Goal: Task Accomplishment & Management: Manage account settings

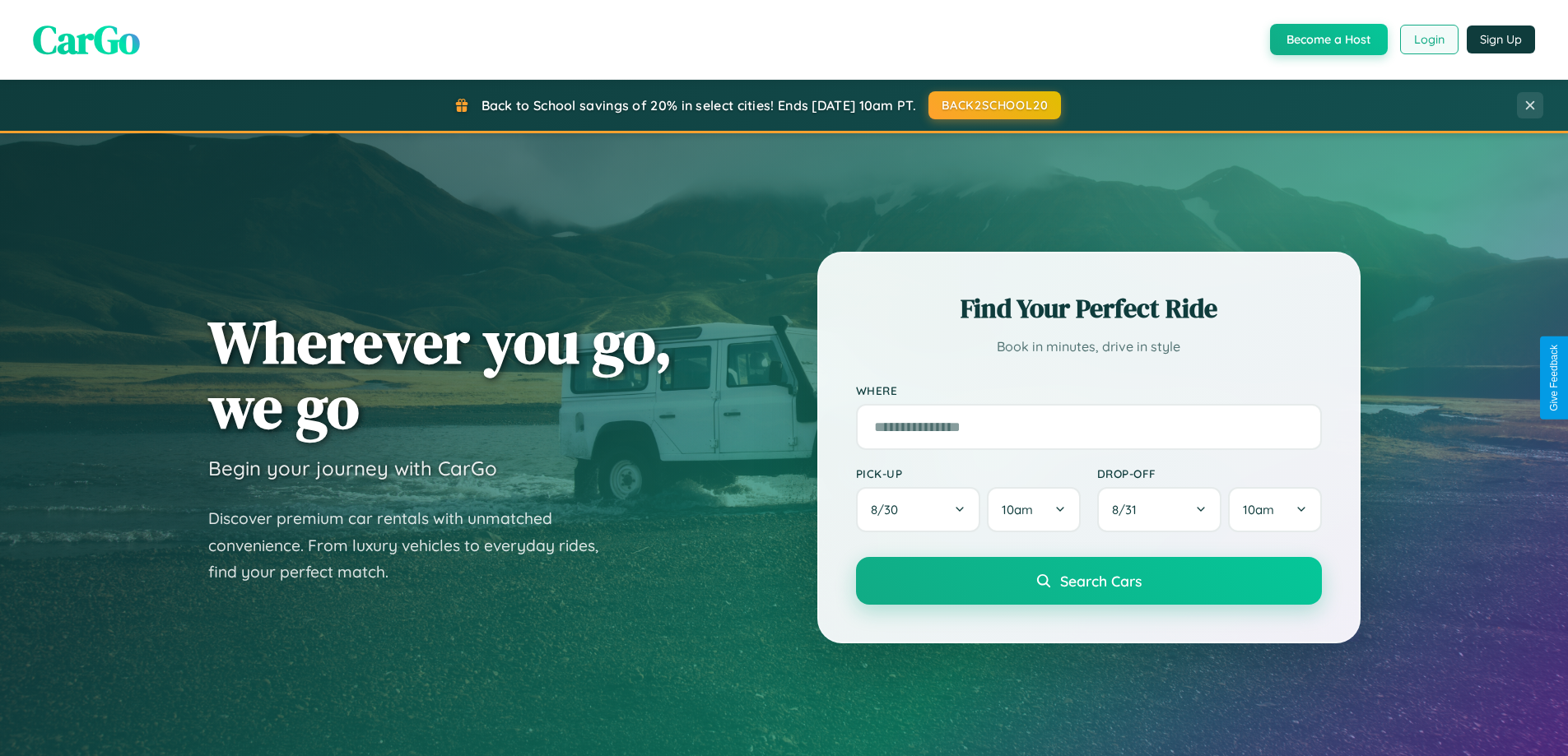
click at [1428, 39] on button "Login" at bounding box center [1428, 39] width 58 height 30
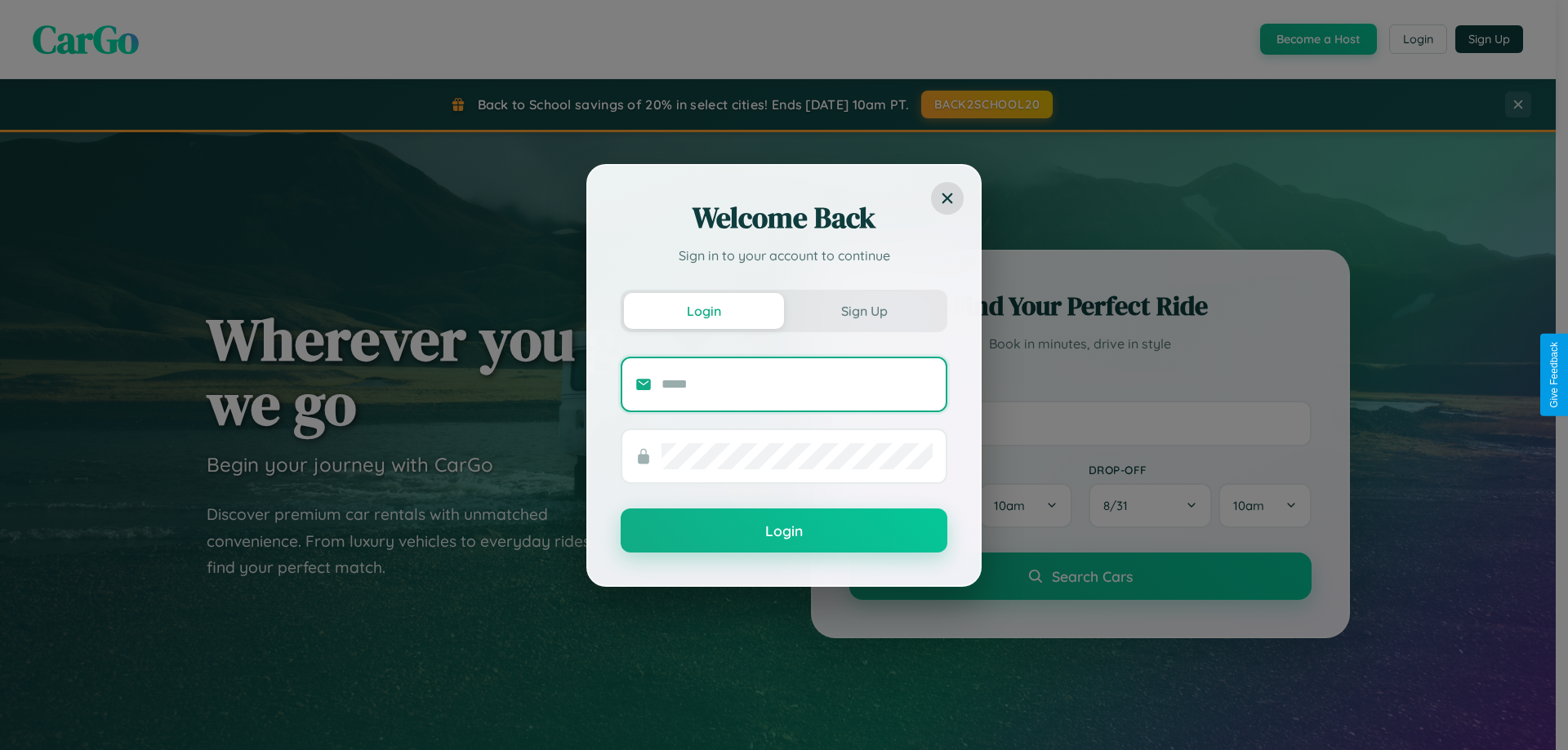
click at [798, 384] on input "text" at bounding box center [798, 385] width 271 height 27
type input "**********"
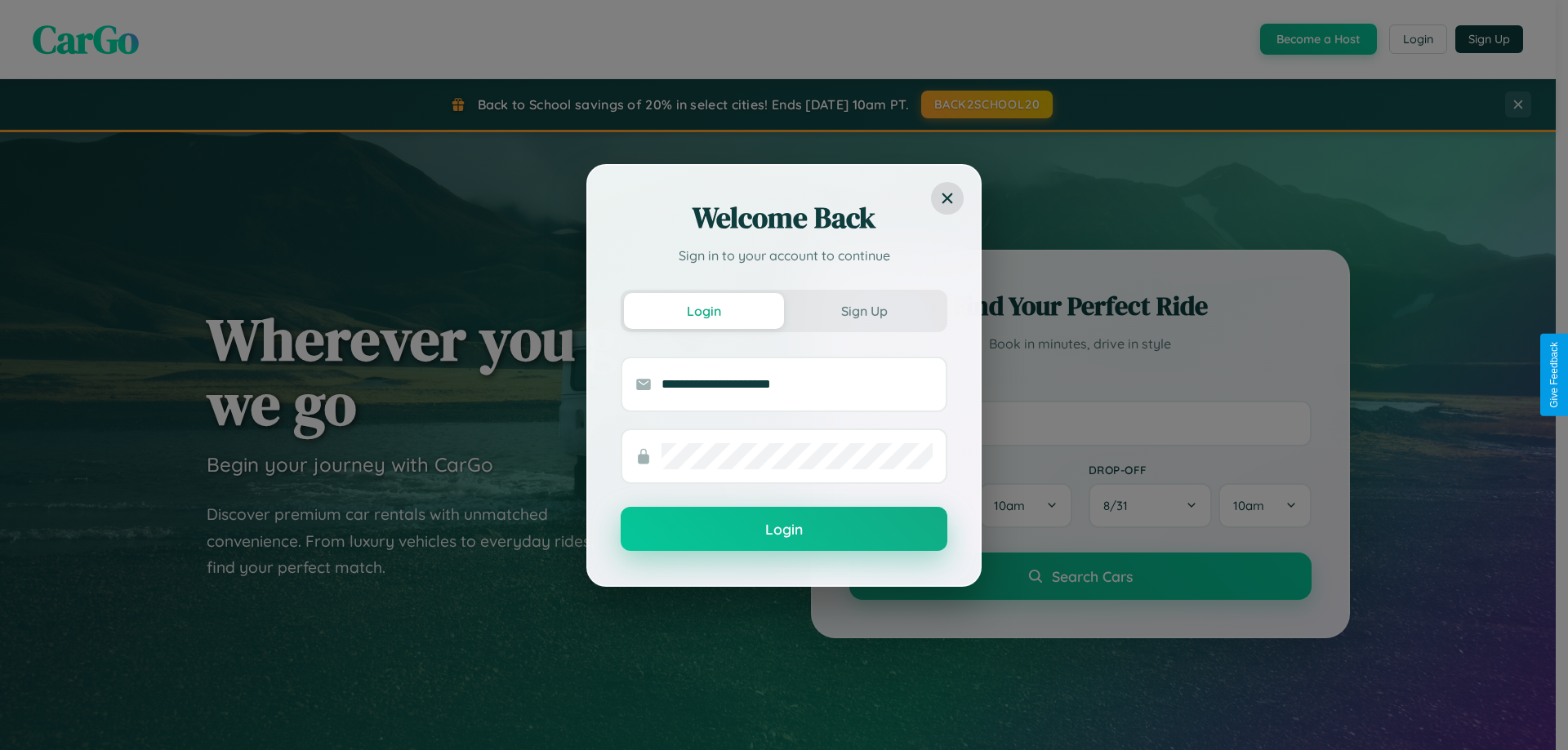
click at [784, 530] on button "Login" at bounding box center [784, 529] width 326 height 45
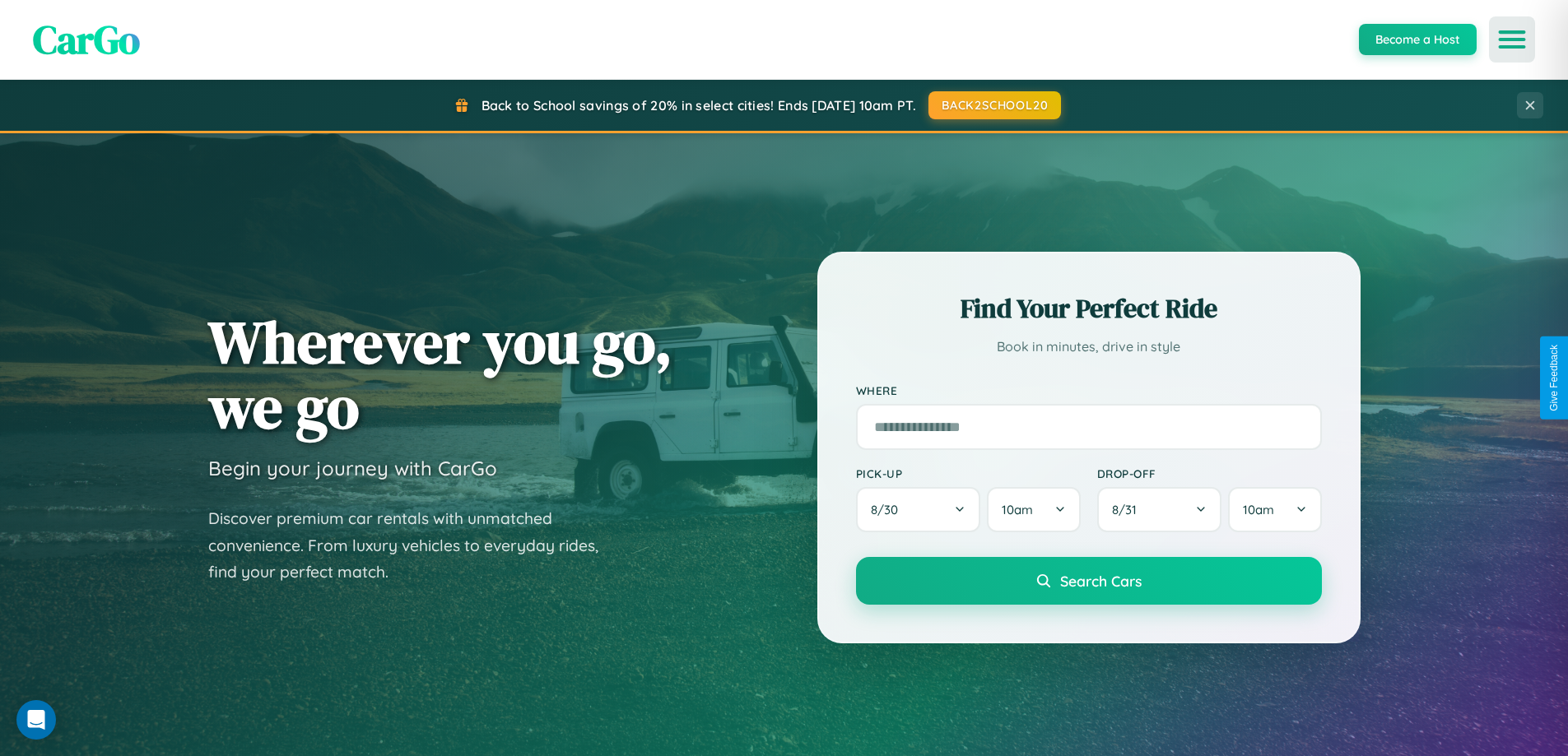
click at [1512, 39] on icon "Open menu" at bounding box center [1512, 40] width 24 height 15
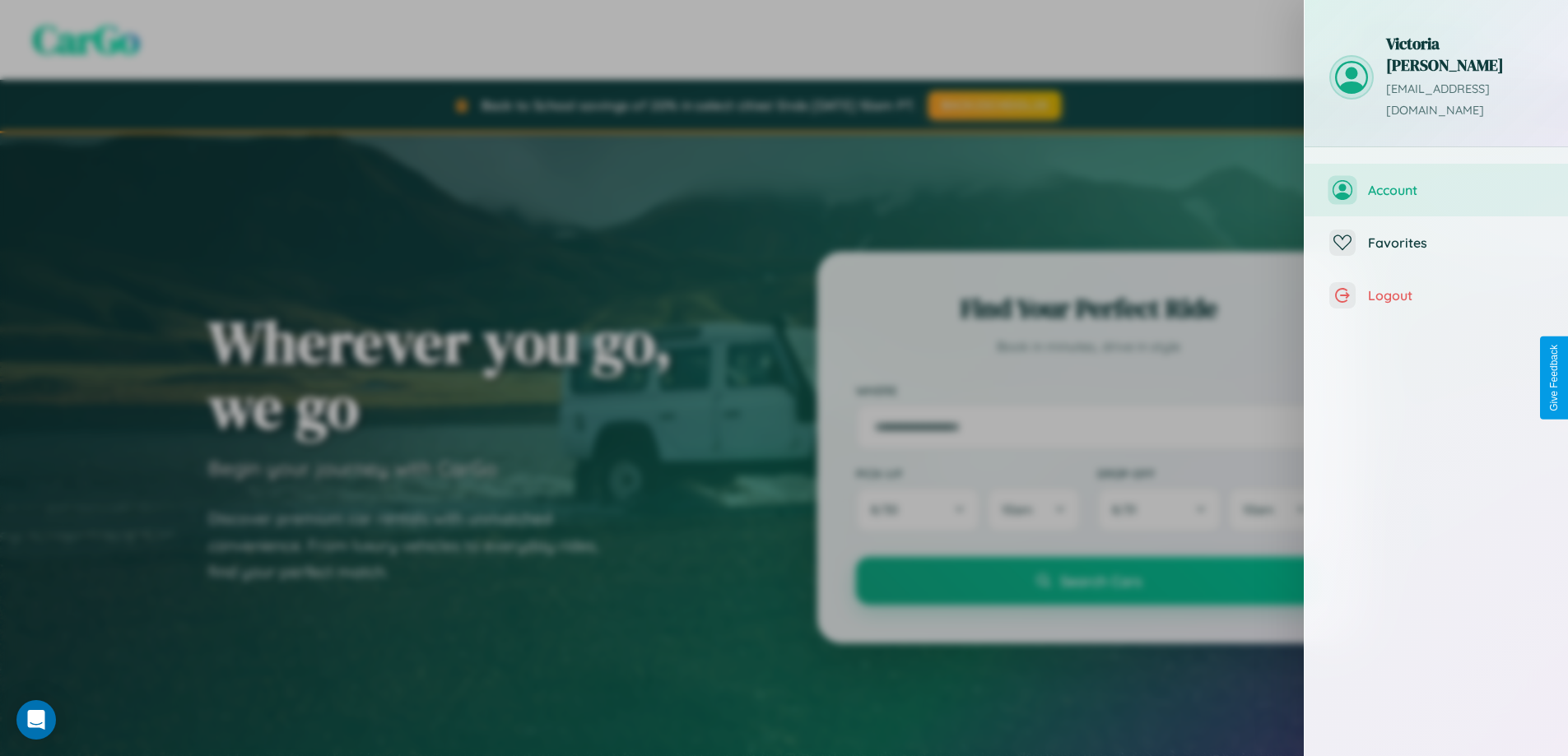
click at [1436, 182] on span "Account" at bounding box center [1454, 189] width 175 height 16
